Goal: Information Seeking & Learning: Learn about a topic

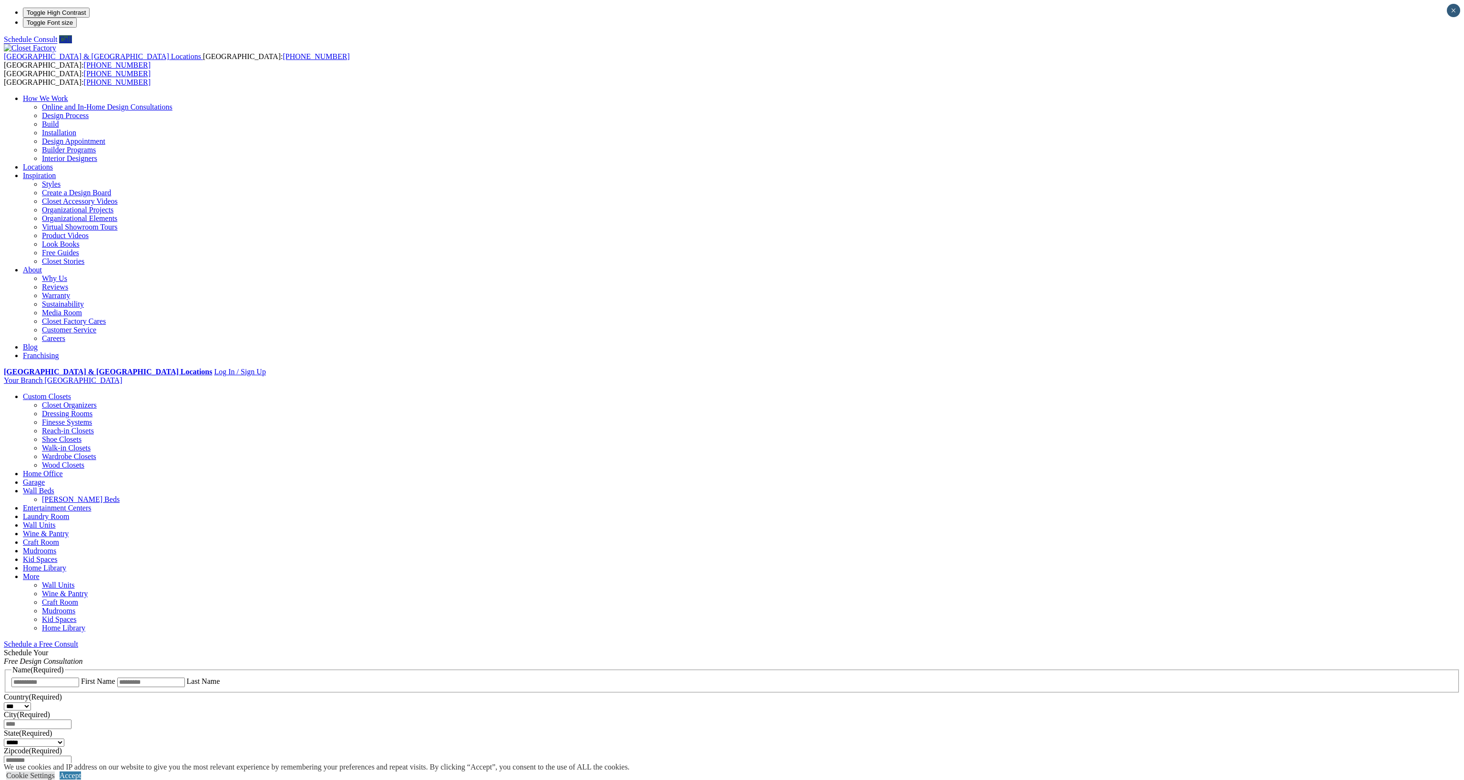
click at [63, 470] on link "Home Office" at bounding box center [43, 474] width 40 height 8
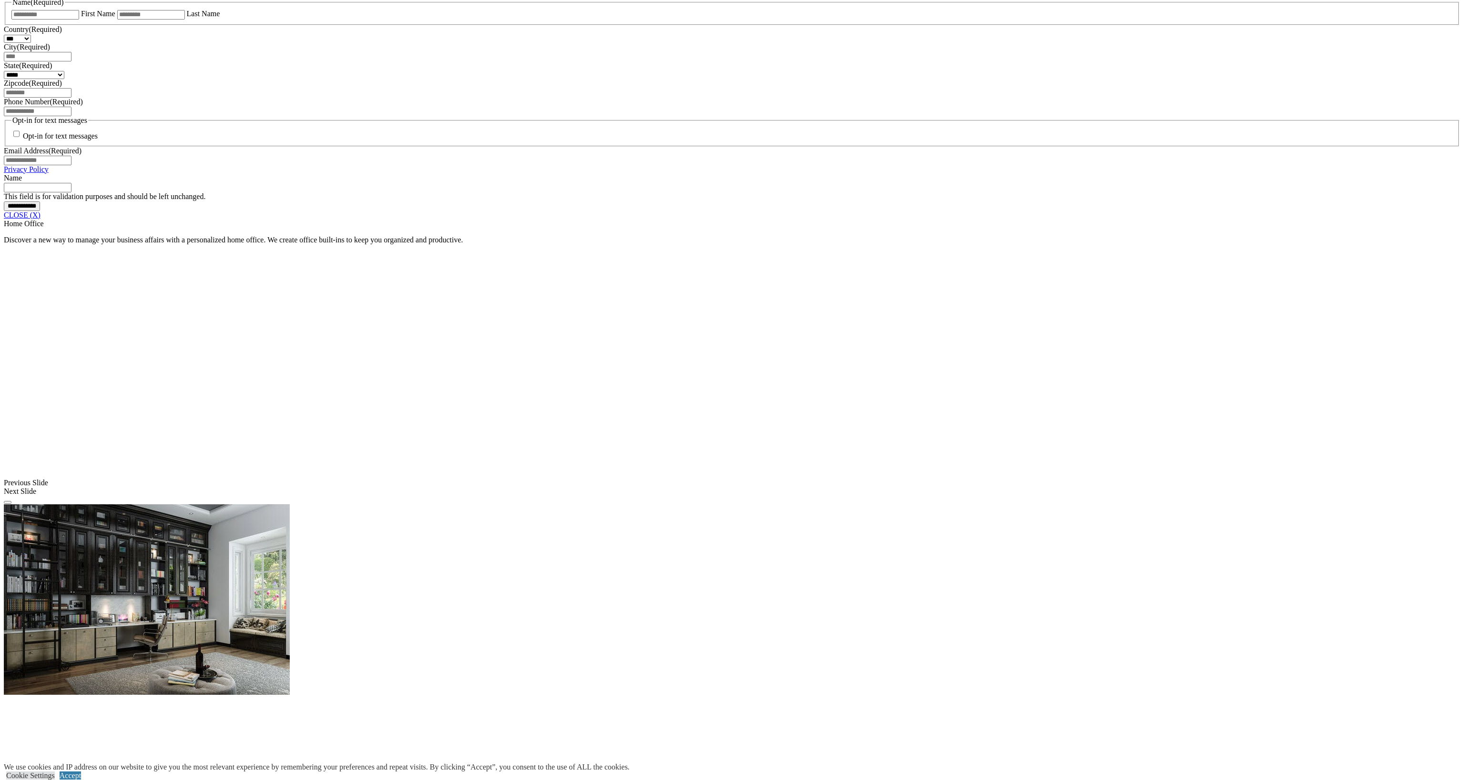
scroll to position [759, 0]
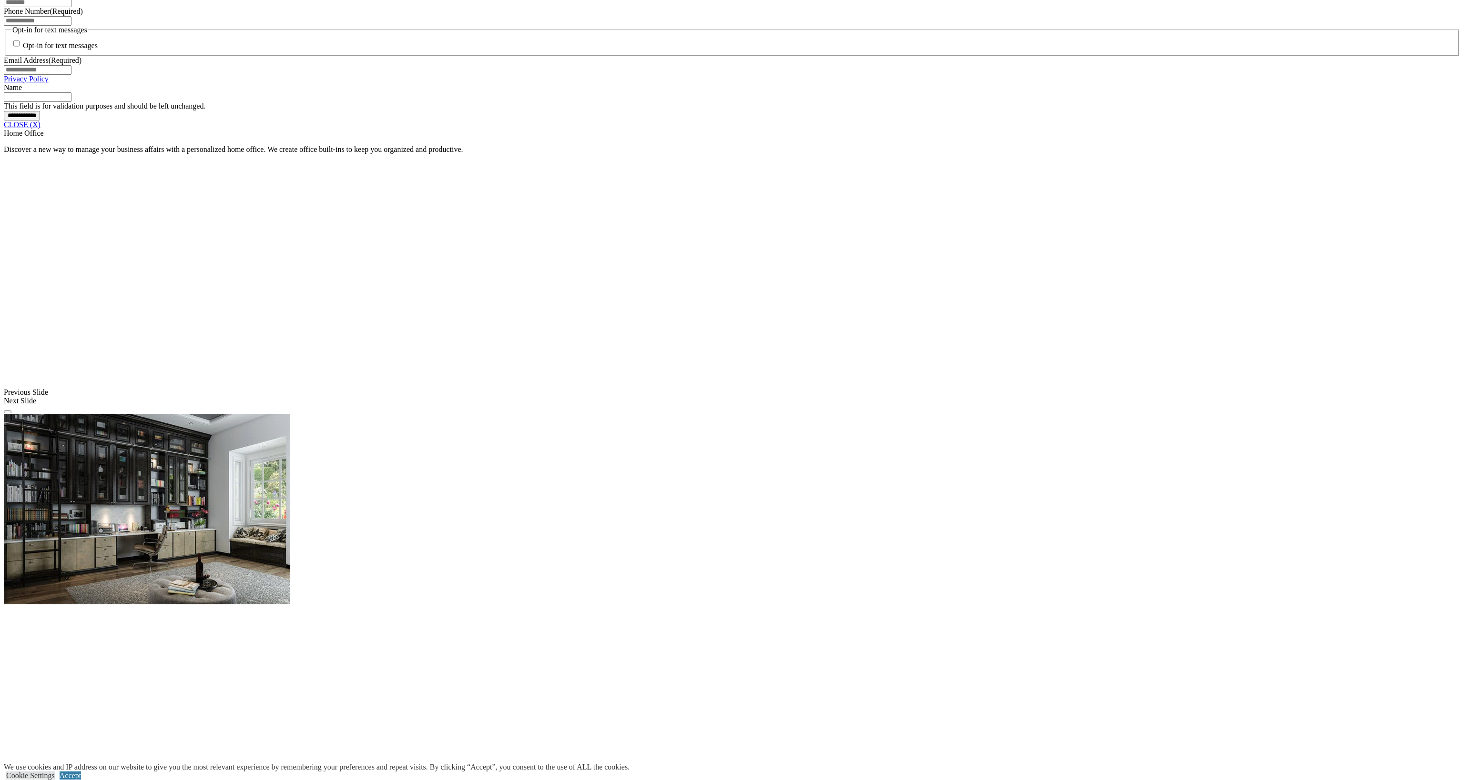
click at [40, 129] on link "CLOSE (X)" at bounding box center [22, 125] width 37 height 8
